Goal: Task Accomplishment & Management: Manage account settings

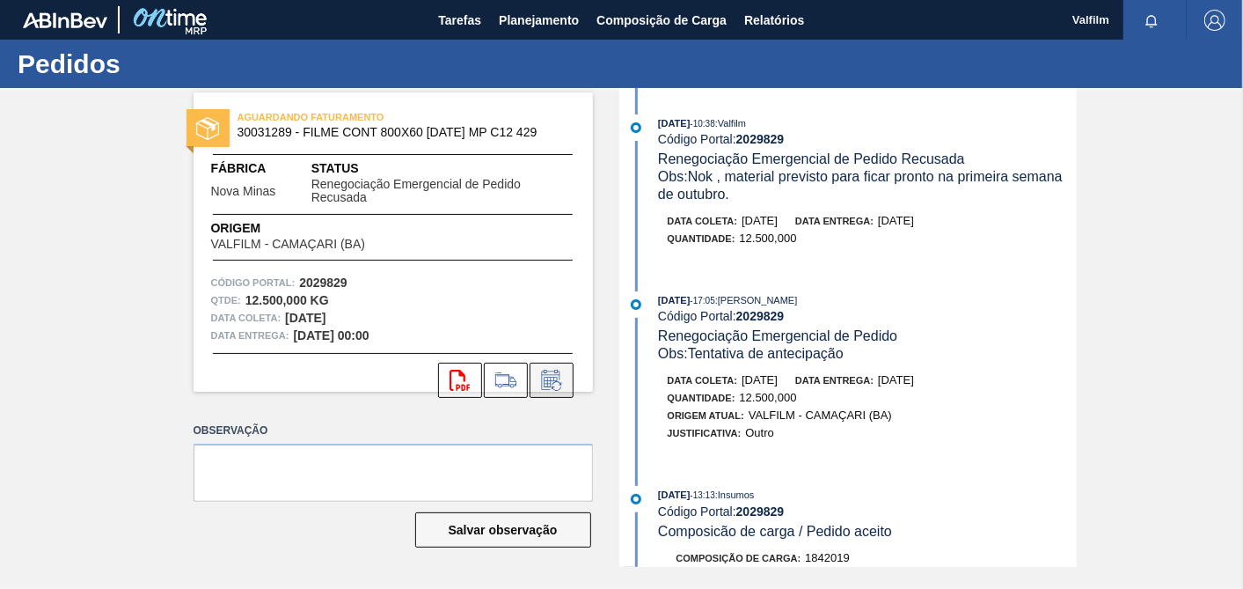
click at [560, 384] on icon at bounding box center [552, 380] width 28 height 21
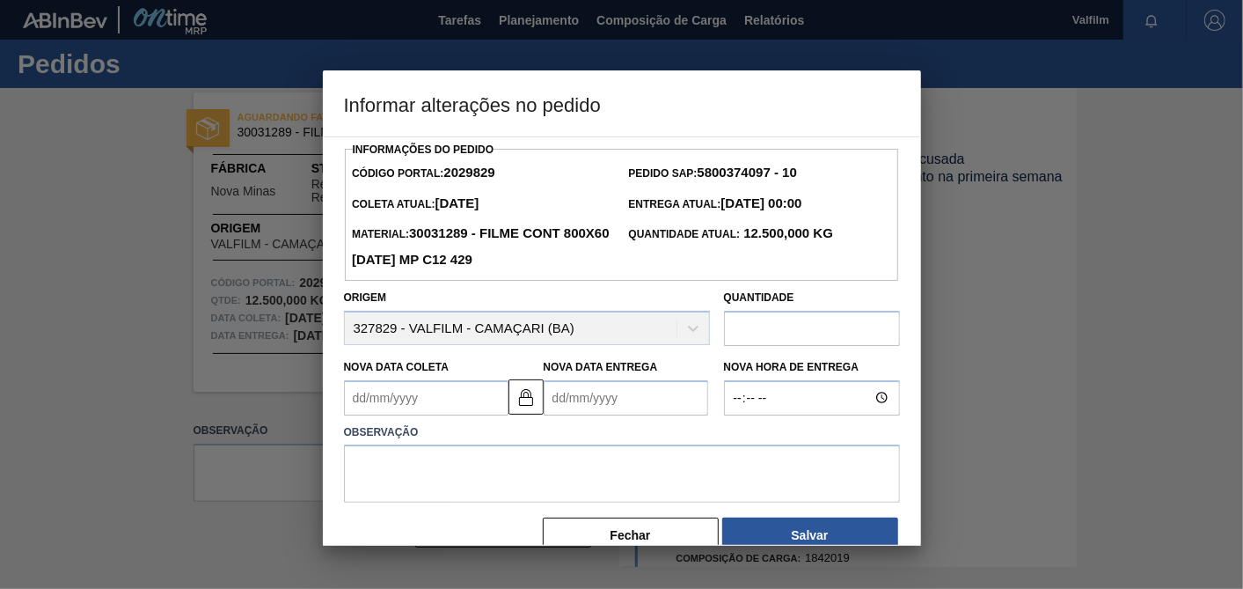
click at [616, 402] on Entrega2029829 "Nova Data Entrega" at bounding box center [626, 397] width 165 height 35
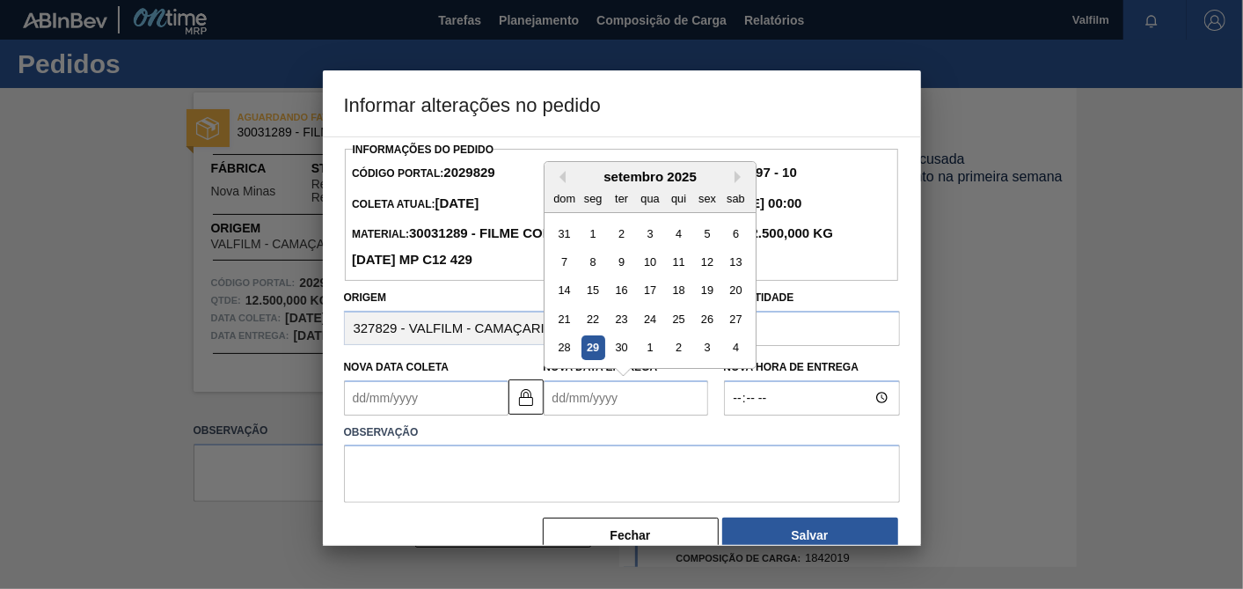
drag, startPoint x: 737, startPoint y: 180, endPoint x: 695, endPoint y: 203, distance: 48.0
click at [736, 179] on button "Next Month" at bounding box center [741, 177] width 12 height 12
drag, startPoint x: 711, startPoint y: 238, endPoint x: 579, endPoint y: 326, distance: 158.6
click at [708, 238] on div "3" at bounding box center [707, 233] width 24 height 24
type Coleta2029829 "[DATE]"
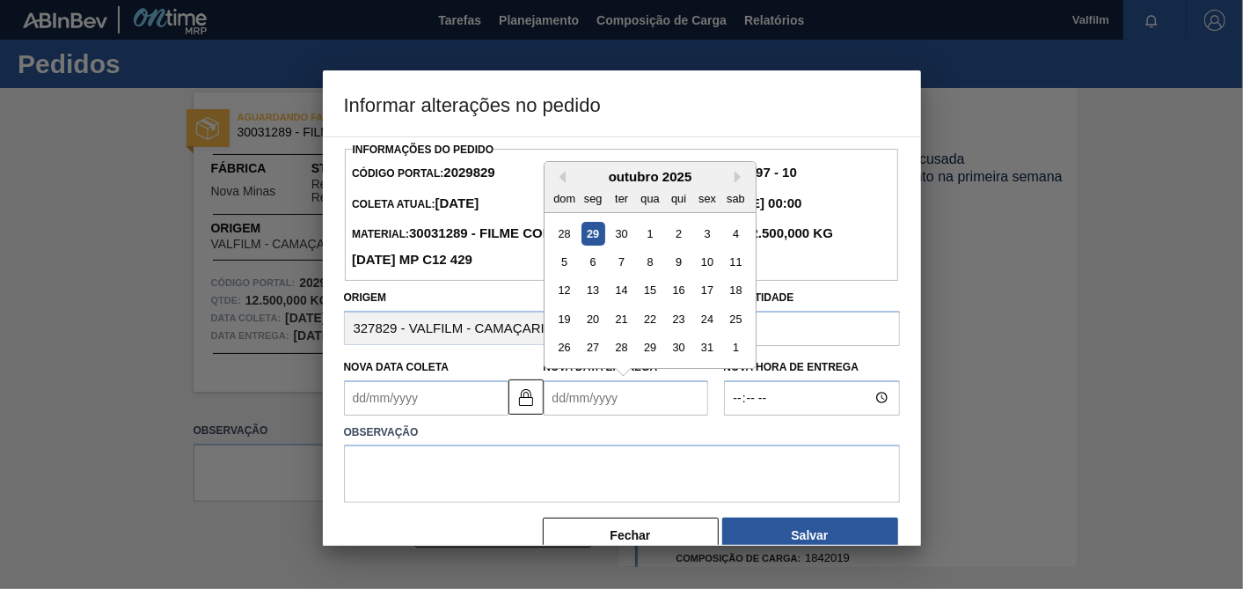
type Entrega2029829 "03/10/2025"
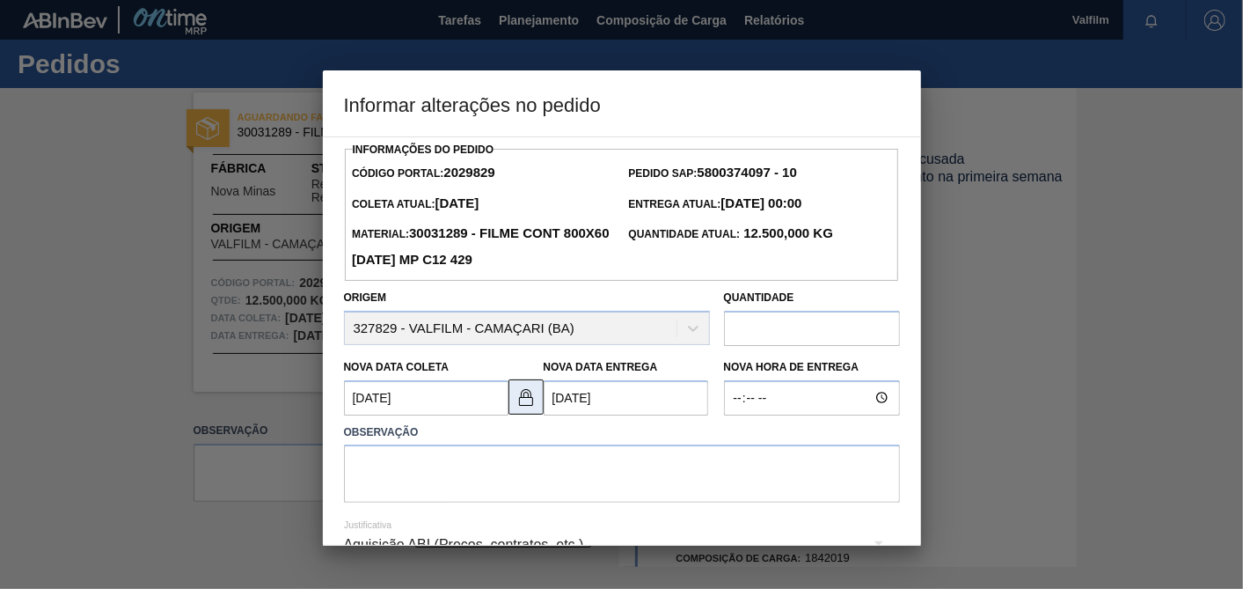
click at [517, 402] on img at bounding box center [526, 396] width 21 height 21
click at [478, 401] on Coleta2029829 "[DATE]" at bounding box center [426, 397] width 165 height 35
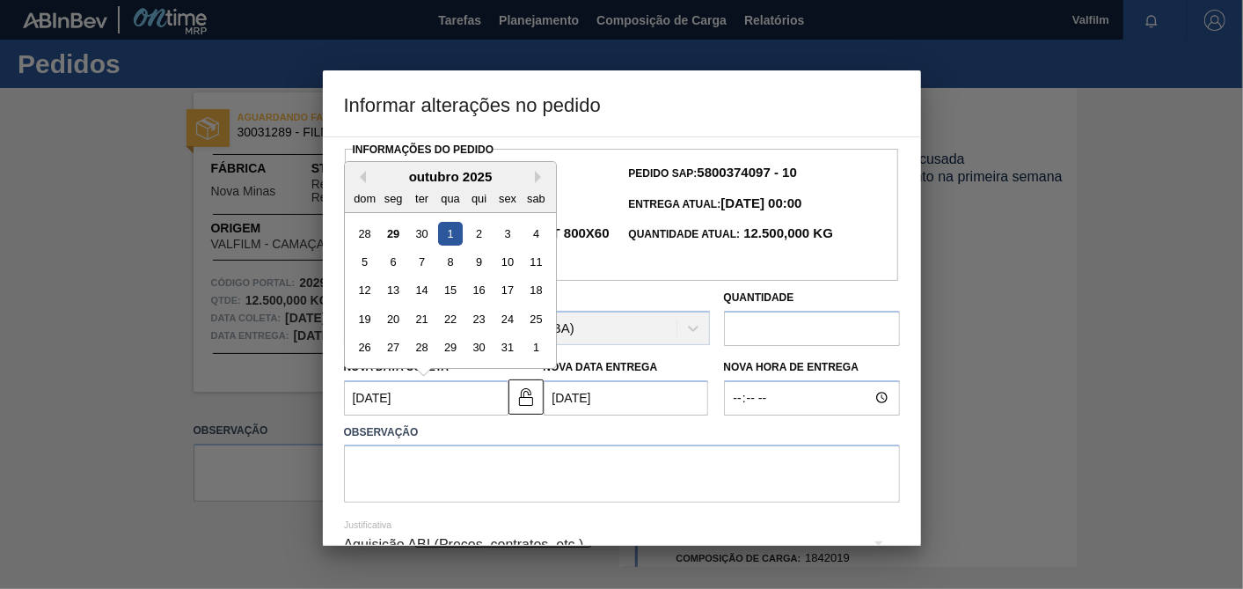
click at [364, 179] on div "Previous Month Next Month outubro 2025 dom seg ter qua qui sex sab 28 29 30 1 2…" at bounding box center [450, 265] width 213 height 208
click at [443, 348] on div "29" at bounding box center [450, 347] width 24 height 24
type Coleta2029829 "29/10/2025"
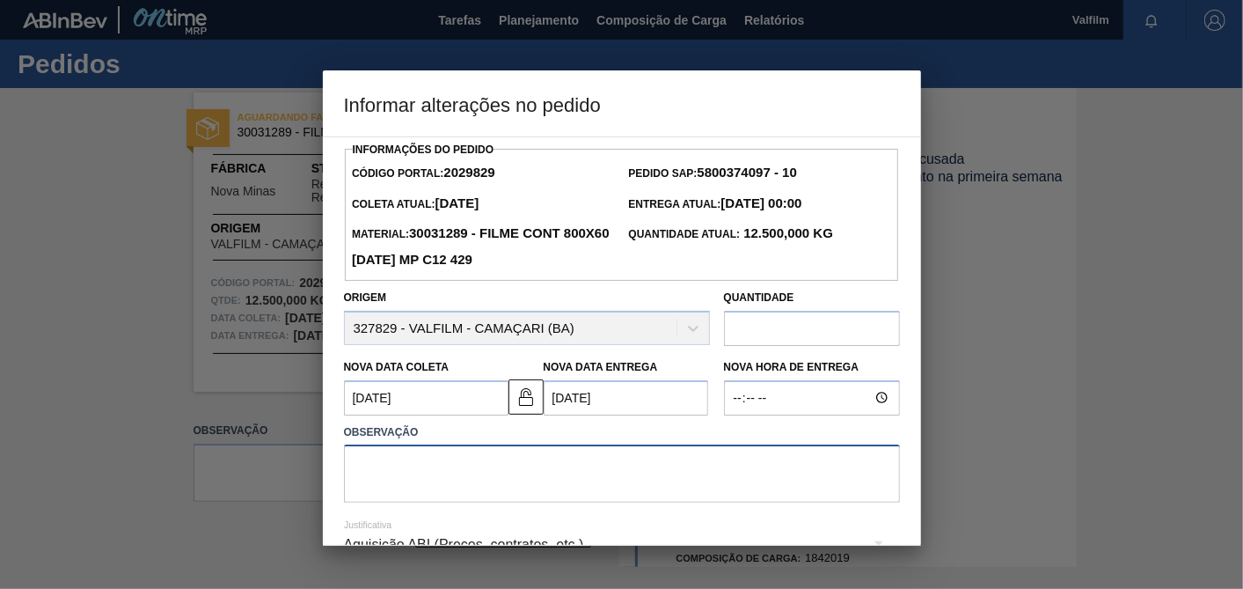
click at [540, 487] on textarea at bounding box center [622, 473] width 556 height 58
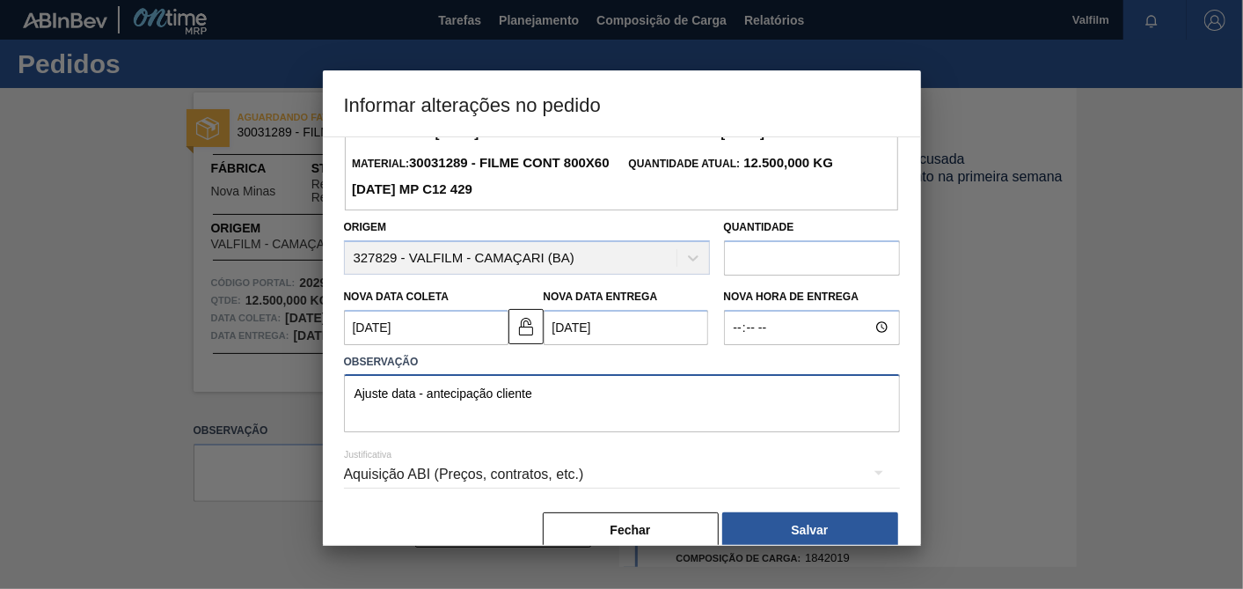
scroll to position [97, 0]
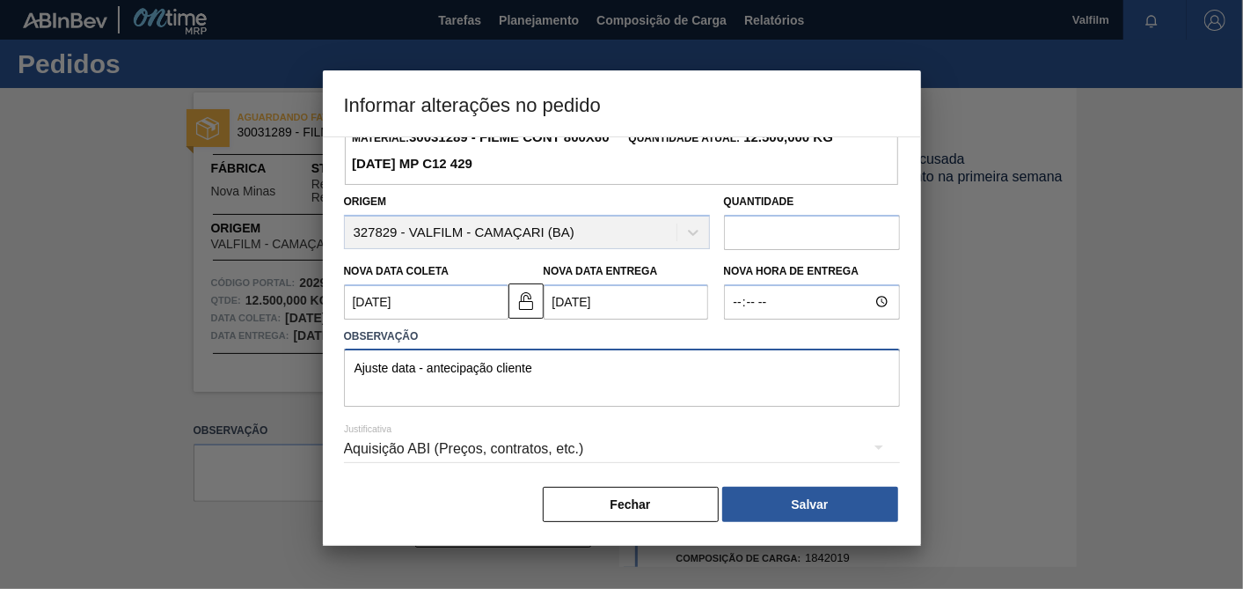
type textarea "Ajuste data - antecipação cliente"
click at [560, 446] on div "Aquisição ABI (Preços, contratos, etc.)" at bounding box center [622, 448] width 556 height 49
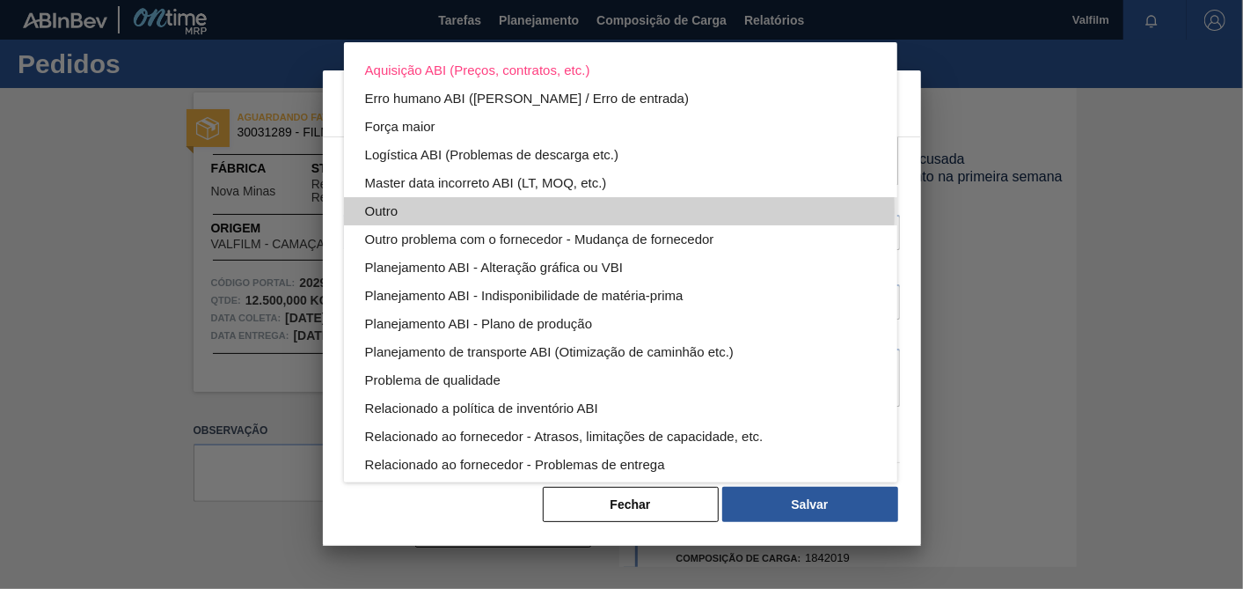
click at [457, 209] on div "Outro" at bounding box center [620, 211] width 511 height 28
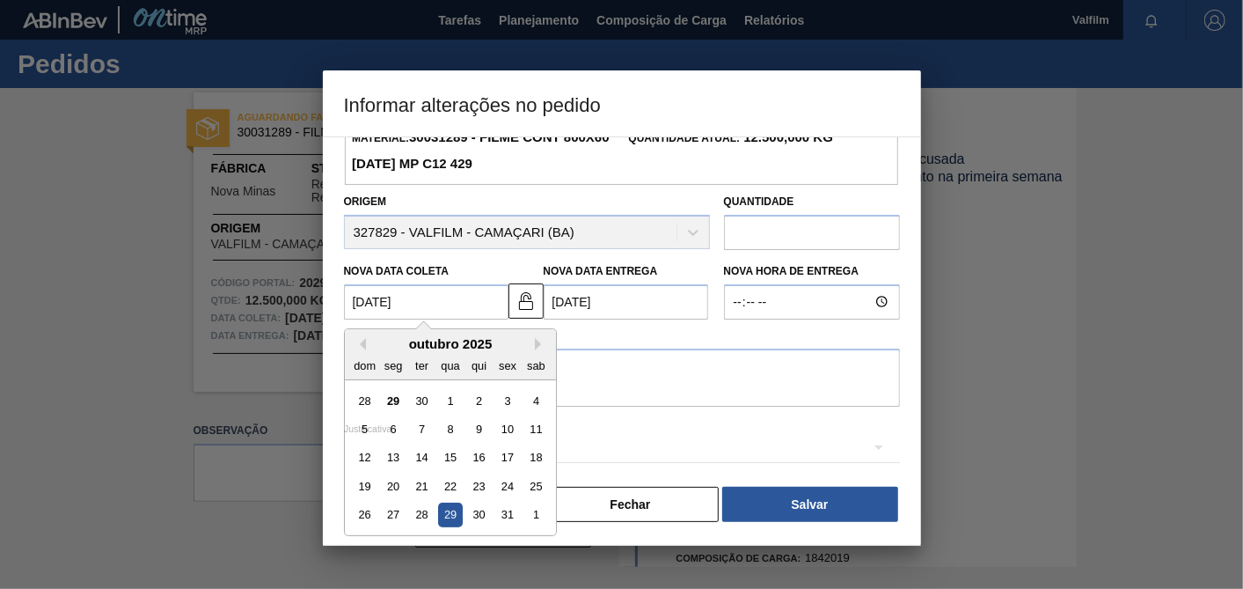
click at [463, 297] on Coleta2029829 "29/10/2025" at bounding box center [426, 301] width 165 height 35
click at [354, 339] on button "Previous Month" at bounding box center [360, 344] width 12 height 12
click at [413, 512] on div "30" at bounding box center [421, 514] width 24 height 24
type Coleta2029829 "30/09/2025"
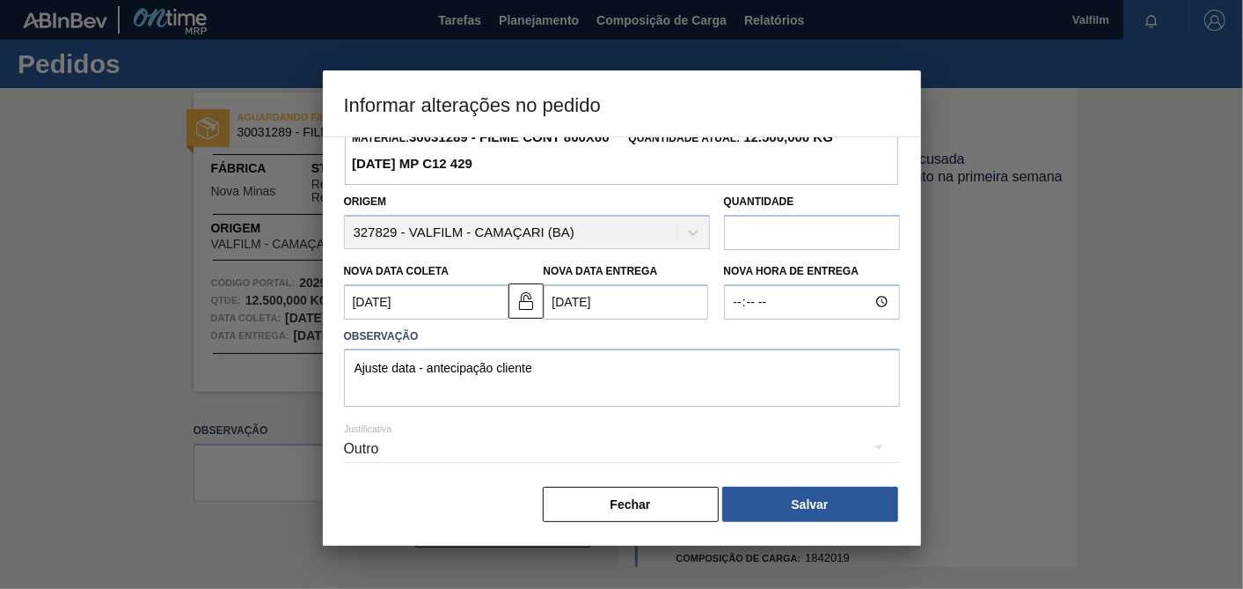
click at [519, 417] on div "Justificativa Outro" at bounding box center [622, 437] width 556 height 63
click at [496, 447] on div "Outro" at bounding box center [622, 448] width 556 height 49
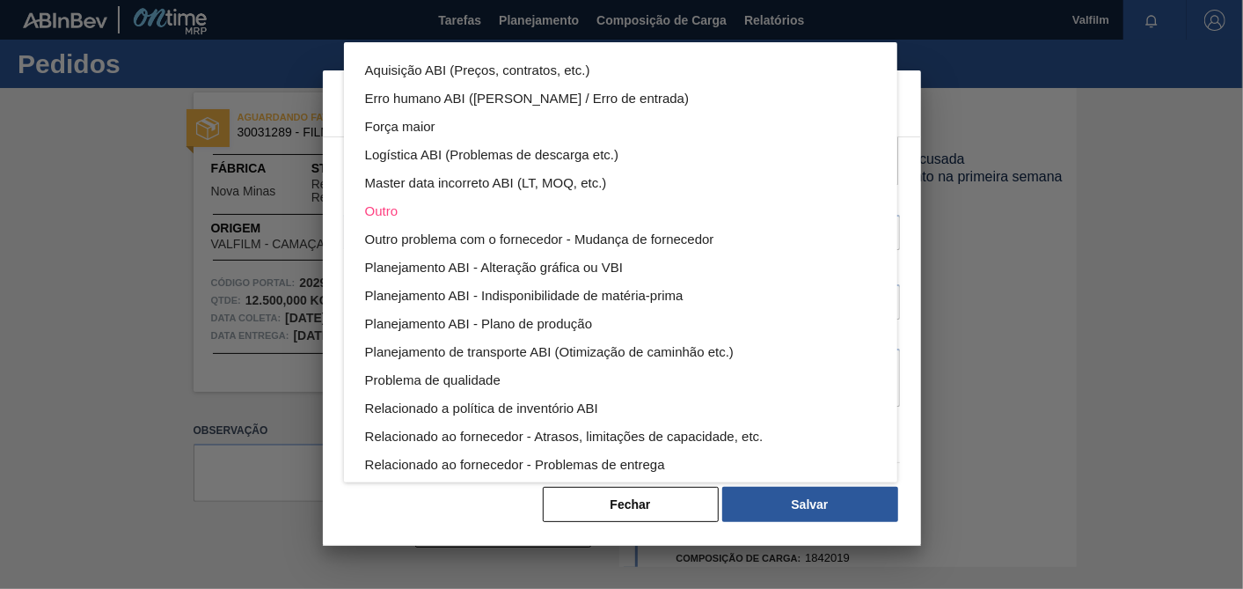
scroll to position [95, 0]
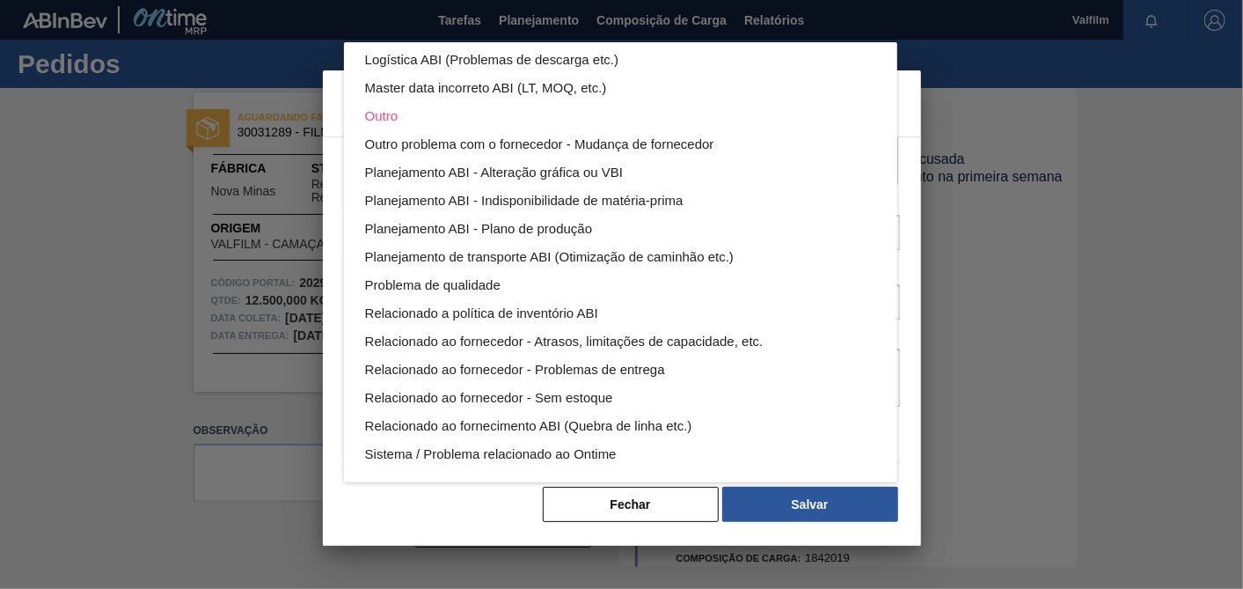
click at [809, 515] on div "Aquisição ABI (Preços, contratos, etc.) Erro humano ABI (Cálculo / Erro de entr…" at bounding box center [621, 294] width 1243 height 589
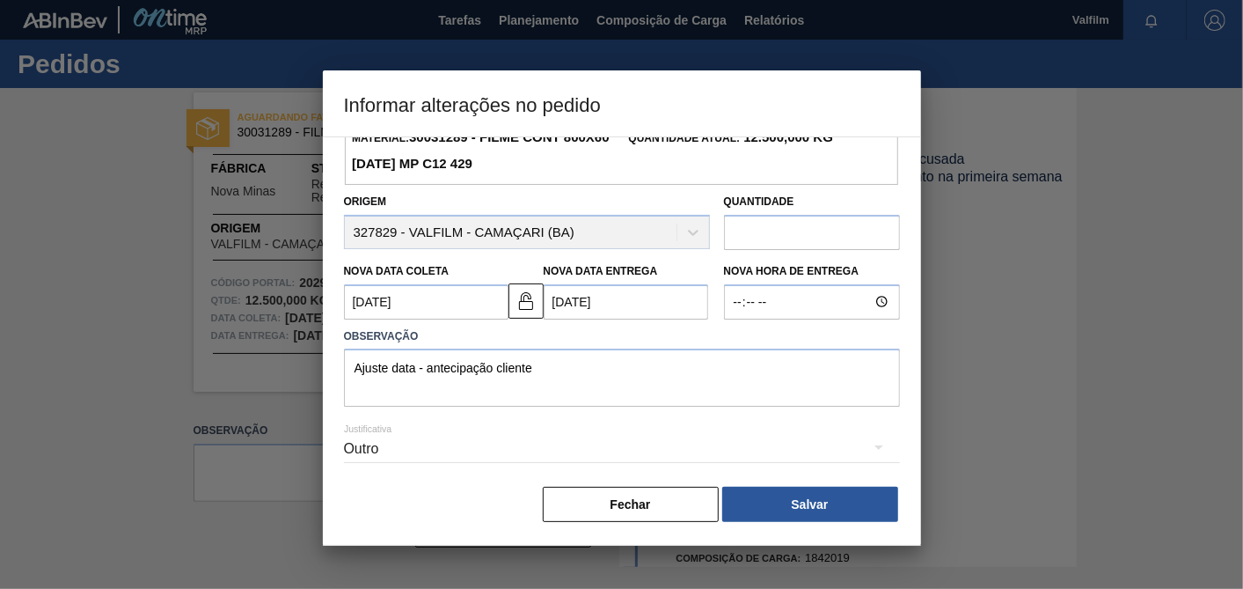
click at [815, 501] on div "Aquisição ABI (Preços, contratos, etc.) Erro humano ABI (Cálculo / Erro de entr…" at bounding box center [621, 294] width 1243 height 589
drag, startPoint x: 815, startPoint y: 501, endPoint x: 798, endPoint y: 502, distance: 16.7
click at [813, 502] on div "Aquisição ABI (Preços, contratos, etc.) Erro humano ABI (Cálculo / Erro de entr…" at bounding box center [621, 294] width 1243 height 589
click at [797, 502] on button "Salvar" at bounding box center [810, 504] width 176 height 35
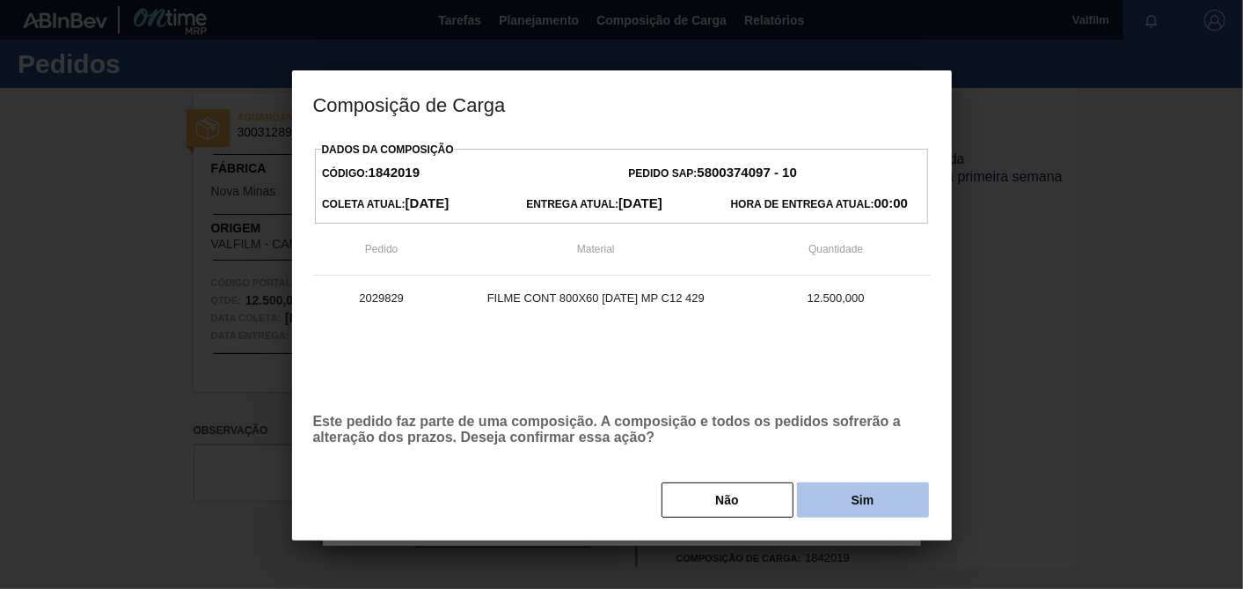
click at [806, 501] on button "Sim" at bounding box center [863, 499] width 132 height 35
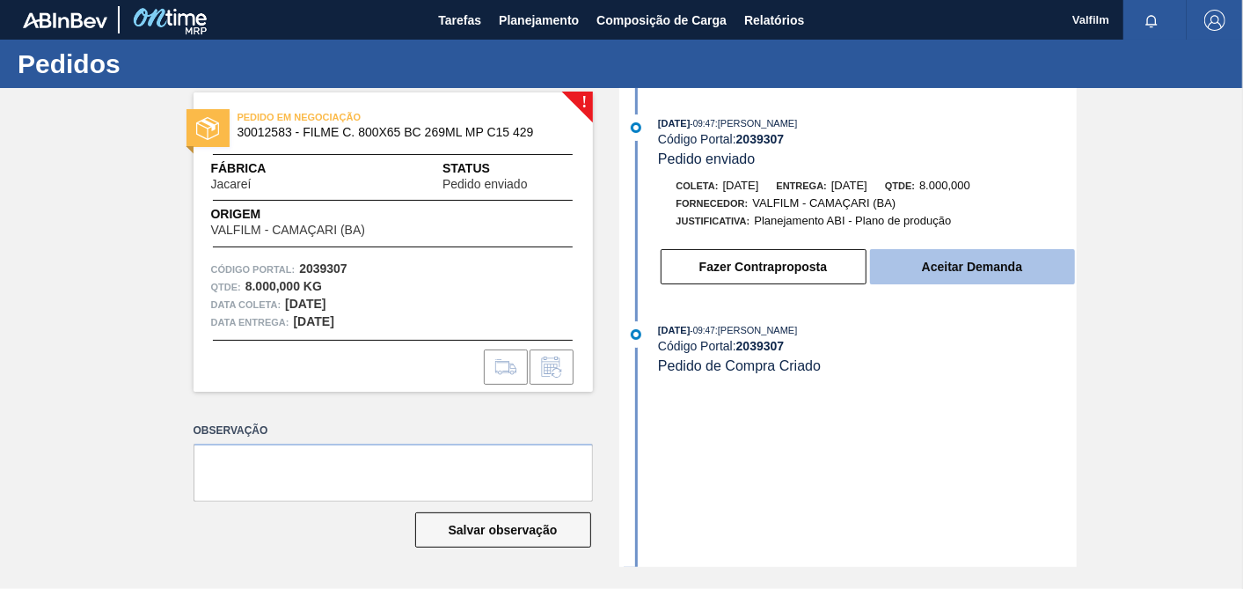
click at [1000, 259] on button "Aceitar Demanda" at bounding box center [972, 266] width 205 height 35
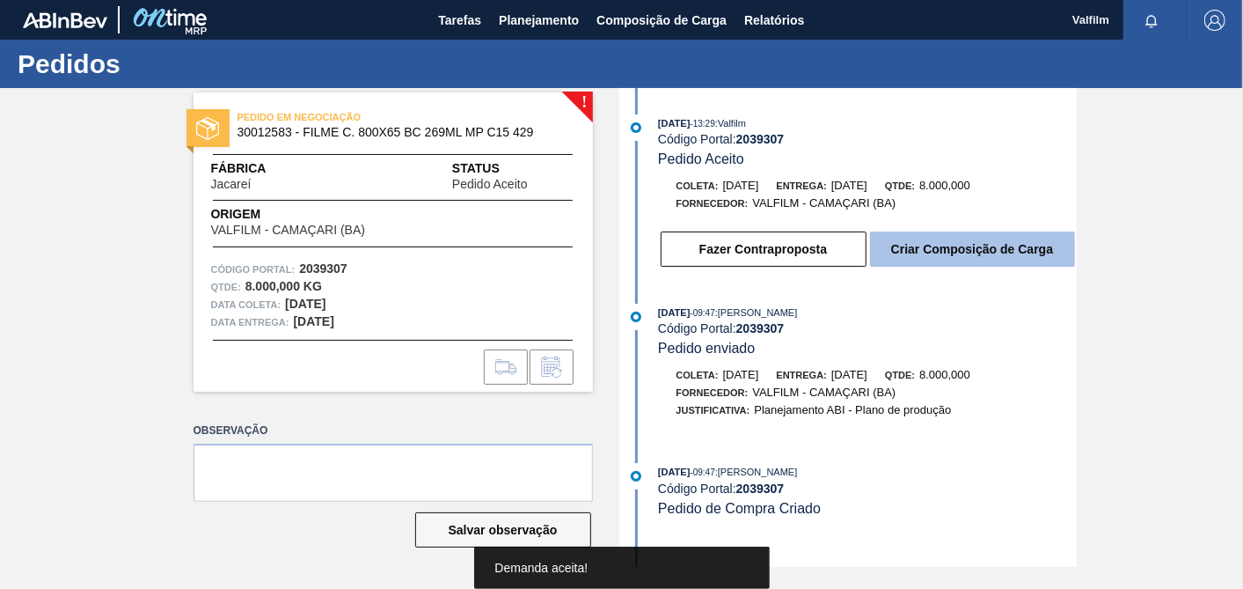
click at [1000, 253] on button "Criar Composição de Carga" at bounding box center [972, 248] width 205 height 35
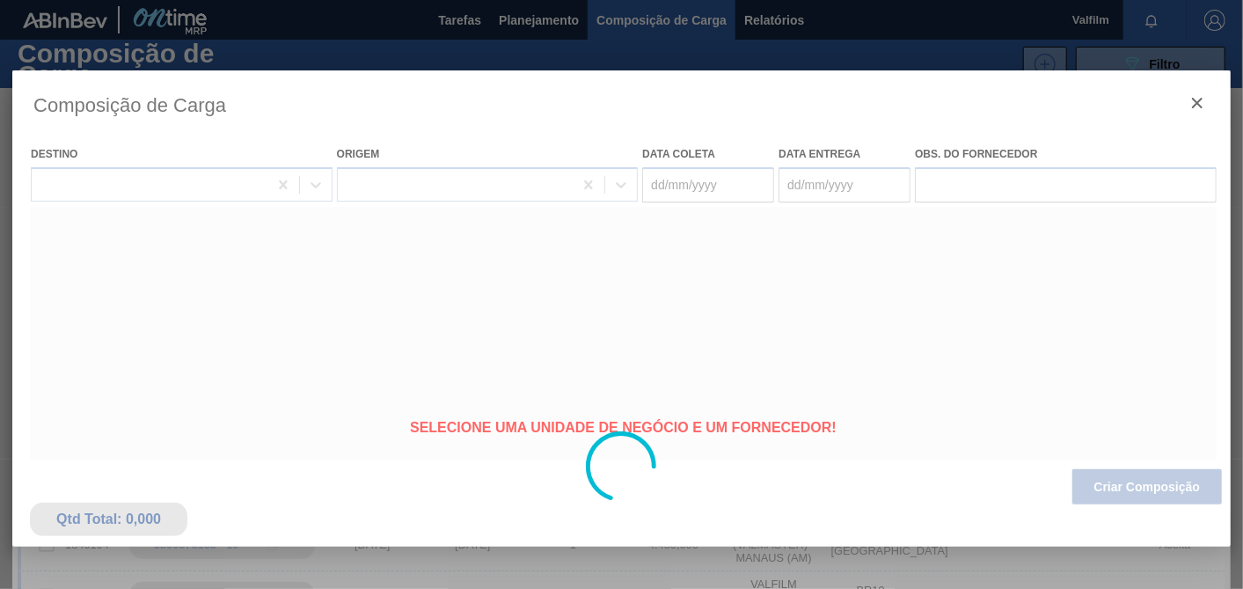
type coleta "10/10/2025"
type entrega "16/10/2025"
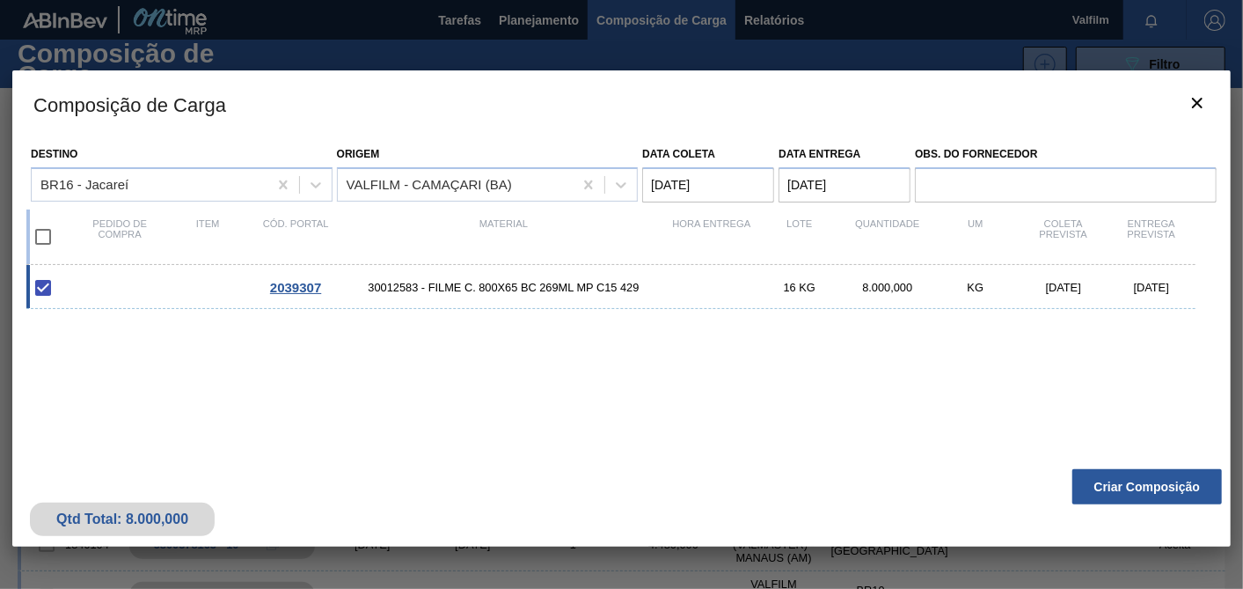
click at [1108, 101] on h3 "Composição de Carga" at bounding box center [621, 103] width 1219 height 67
click at [1176, 489] on button "Criar Composição" at bounding box center [1147, 486] width 150 height 35
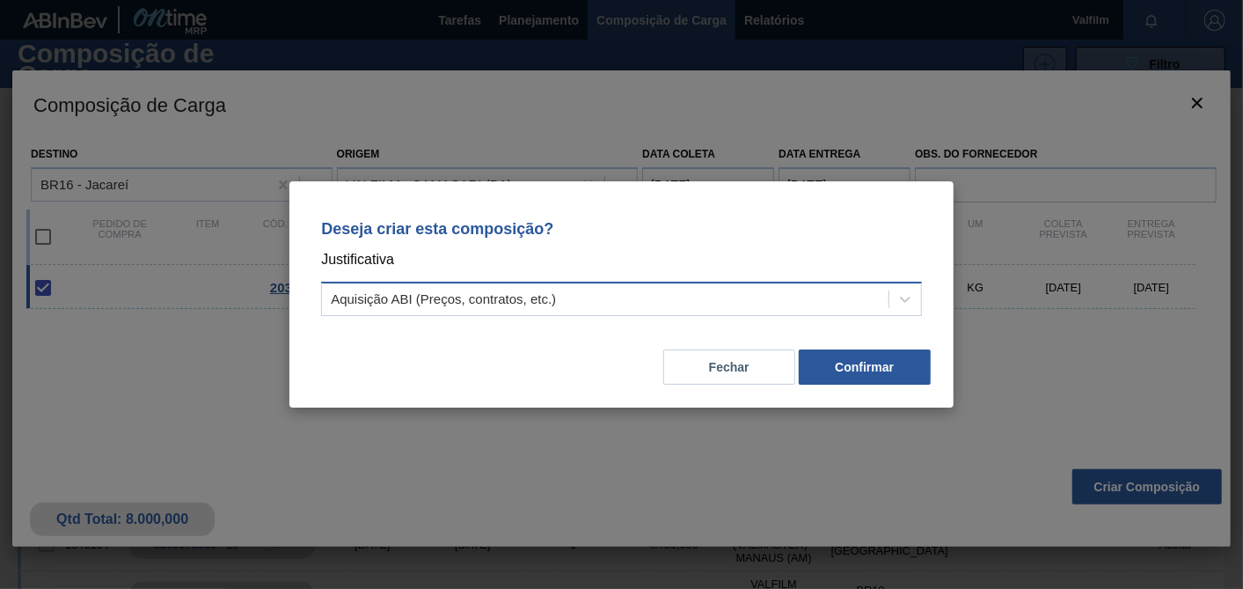
drag, startPoint x: 699, startPoint y: 308, endPoint x: 684, endPoint y: 310, distance: 15.1
click at [694, 307] on div "Aquisição ABI (Preços, contratos, etc.)" at bounding box center [605, 300] width 567 height 26
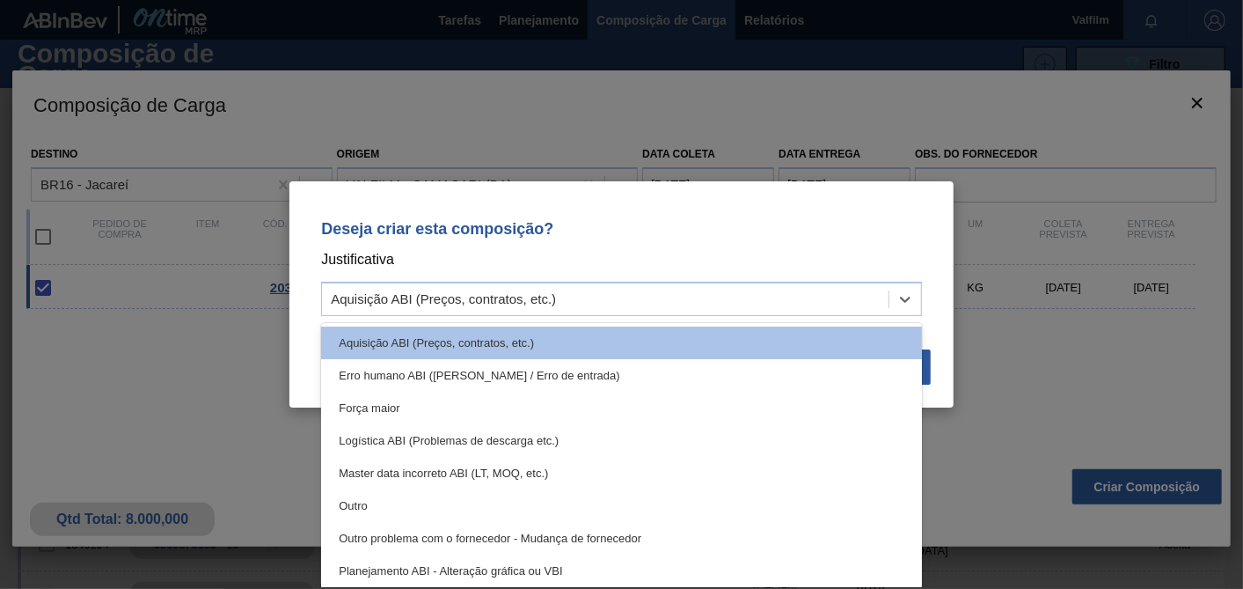
drag, startPoint x: 364, startPoint y: 497, endPoint x: 434, endPoint y: 467, distance: 75.7
click at [370, 500] on div "Outro" at bounding box center [621, 505] width 601 height 33
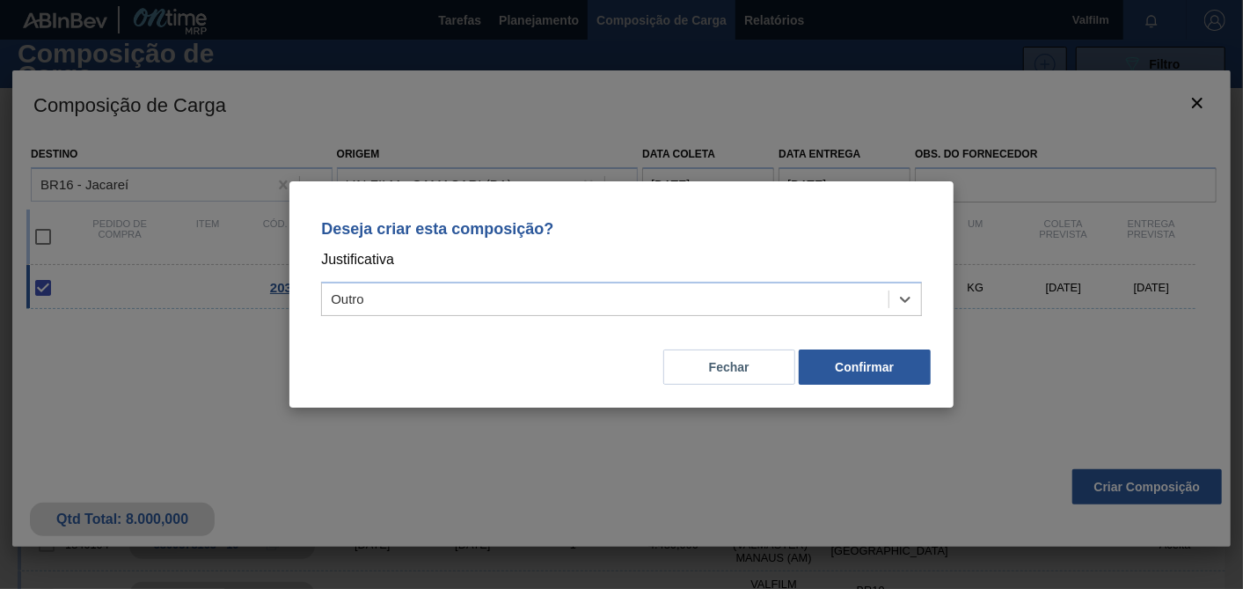
click at [943, 356] on div "Deseja criar esta composição? Justificativa option Outro, selected. Select is f…" at bounding box center [621, 294] width 664 height 226
click at [882, 373] on button "Confirmar" at bounding box center [865, 366] width 132 height 35
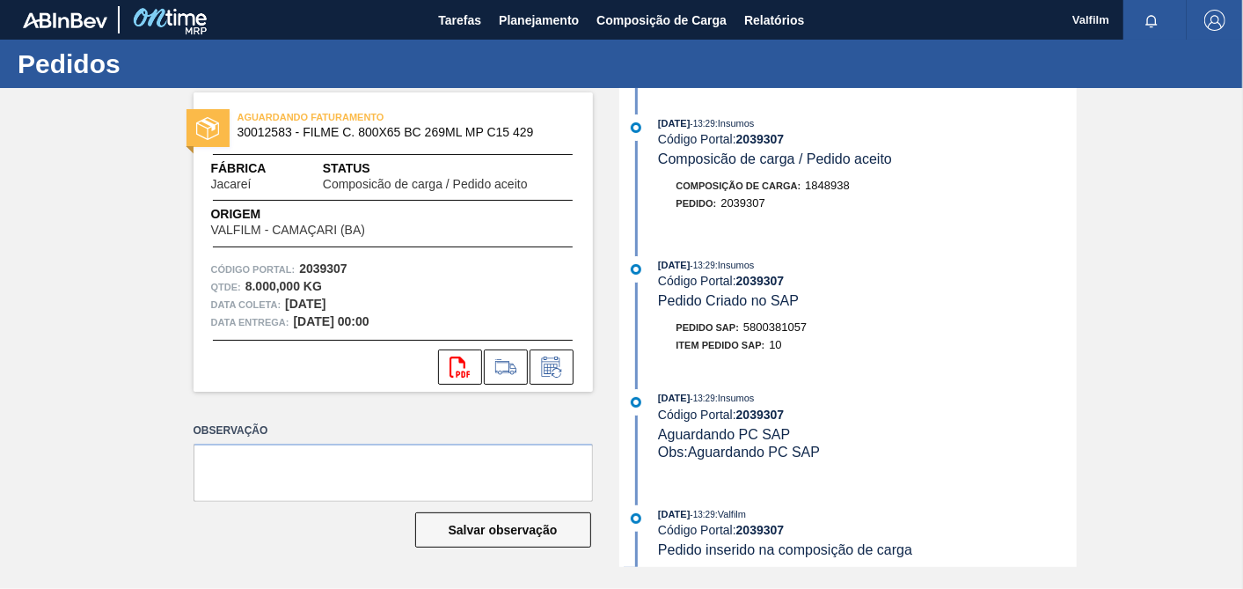
click at [786, 328] on span "5800381057" at bounding box center [774, 326] width 63 height 13
copy span "5800381057"
click at [268, 137] on span "30012583 - FILME C. 800X65 BC 269ML MP C15 429" at bounding box center [397, 132] width 319 height 13
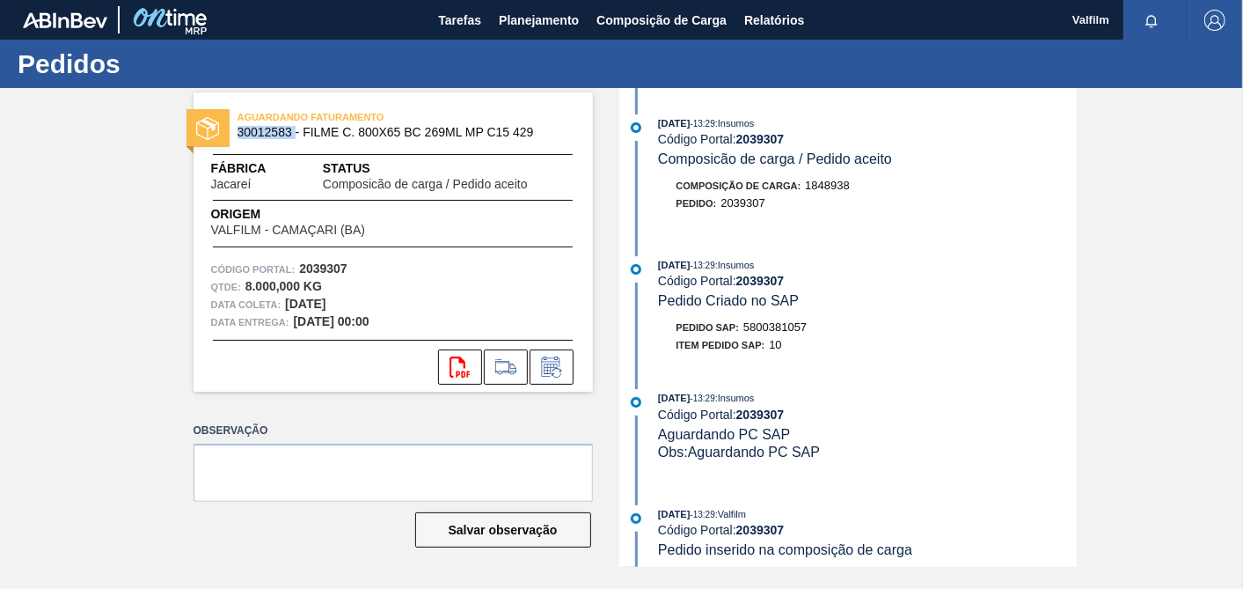
copy span "30012583"
click at [263, 136] on span "30012583 - FILME C. 800X65 BC 269ML MP C15 429" at bounding box center [397, 132] width 319 height 13
click at [268, 130] on span "30012583 - FILME C. 800X65 BC 269ML MP C15 429" at bounding box center [397, 132] width 319 height 13
click at [267, 130] on span "30012583 - FILME C. 800X65 BC 269ML MP C15 429" at bounding box center [397, 132] width 319 height 13
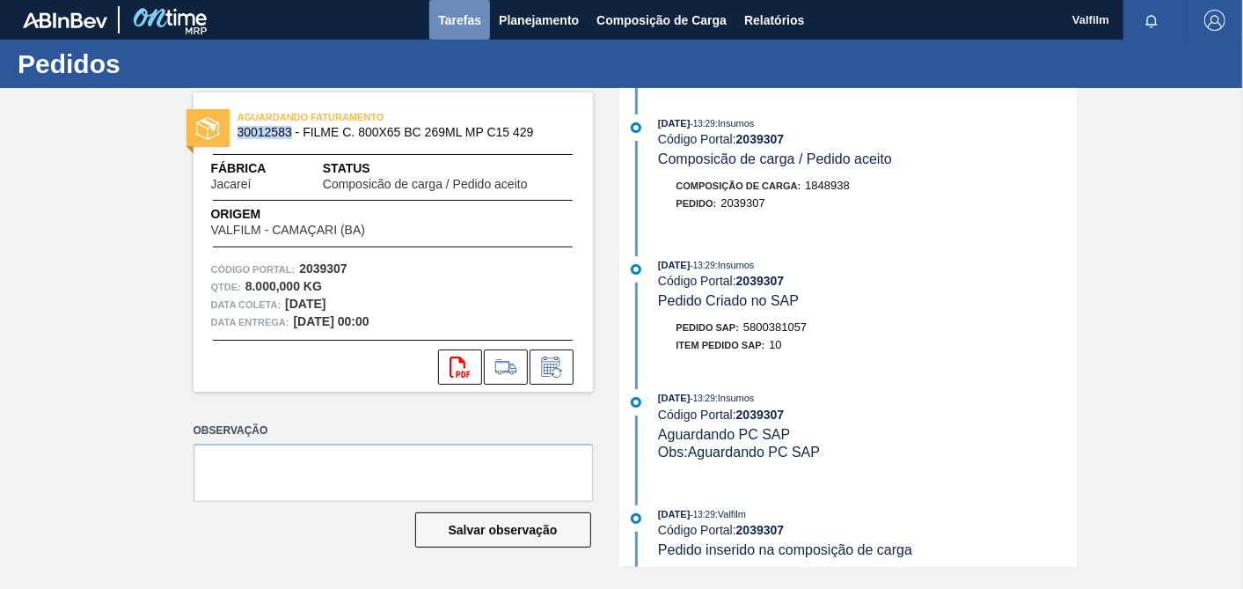
click at [444, 11] on span "Tarefas" at bounding box center [459, 20] width 43 height 21
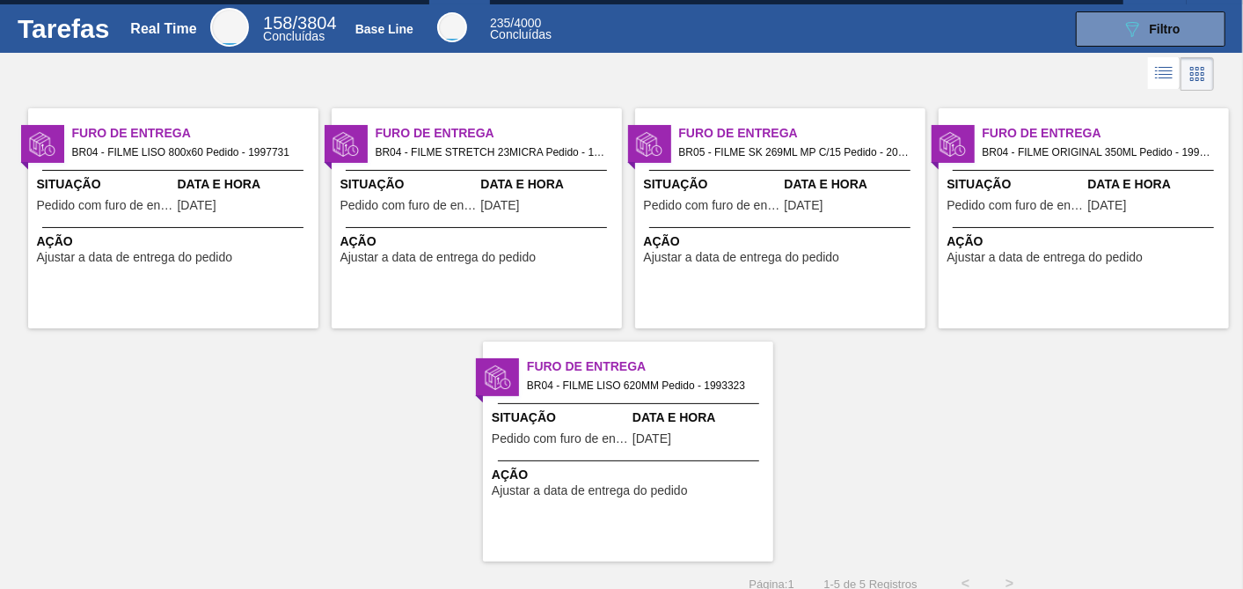
scroll to position [51, 0]
